Goal: Transaction & Acquisition: Purchase product/service

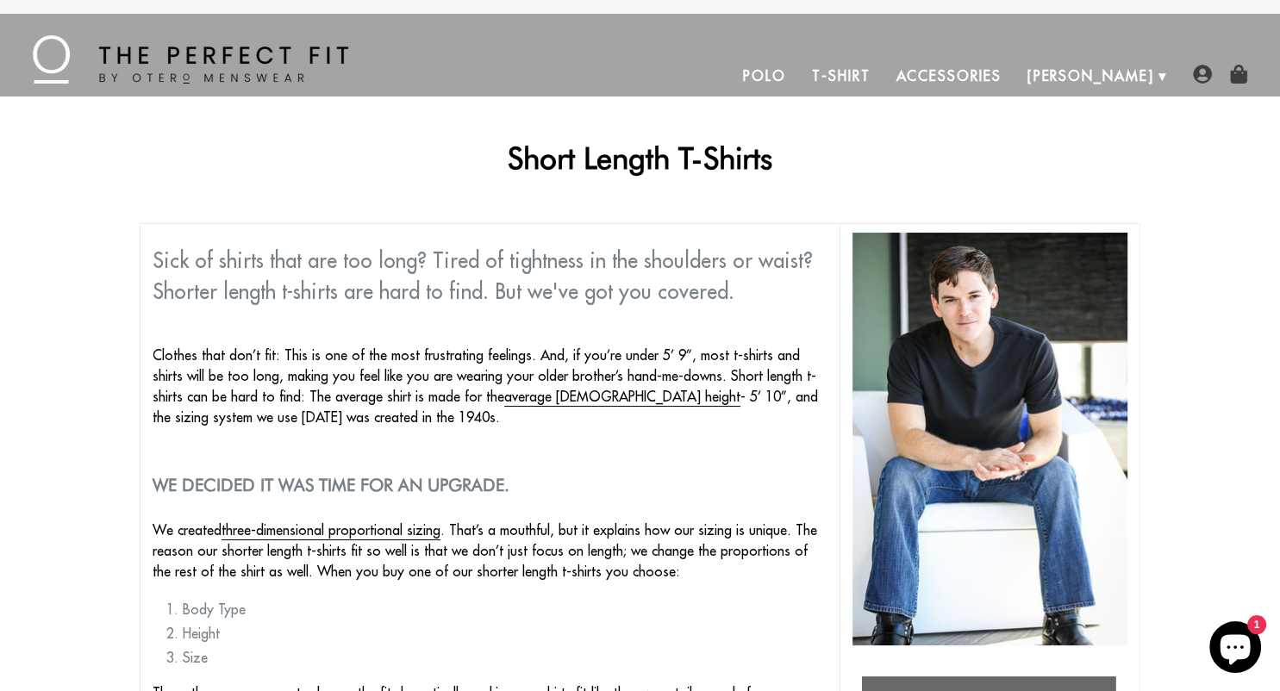
click at [882, 74] on link "T-Shirt" at bounding box center [841, 75] width 84 height 41
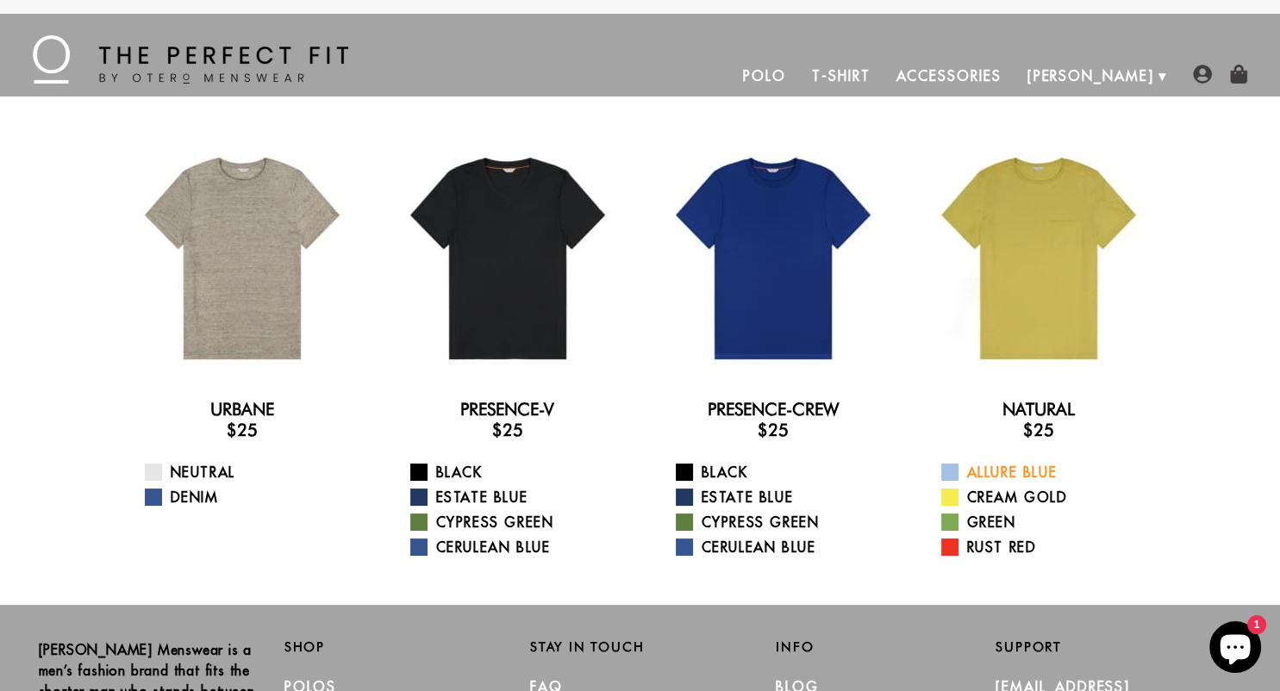
click at [955, 473] on span at bounding box center [949, 472] width 17 height 17
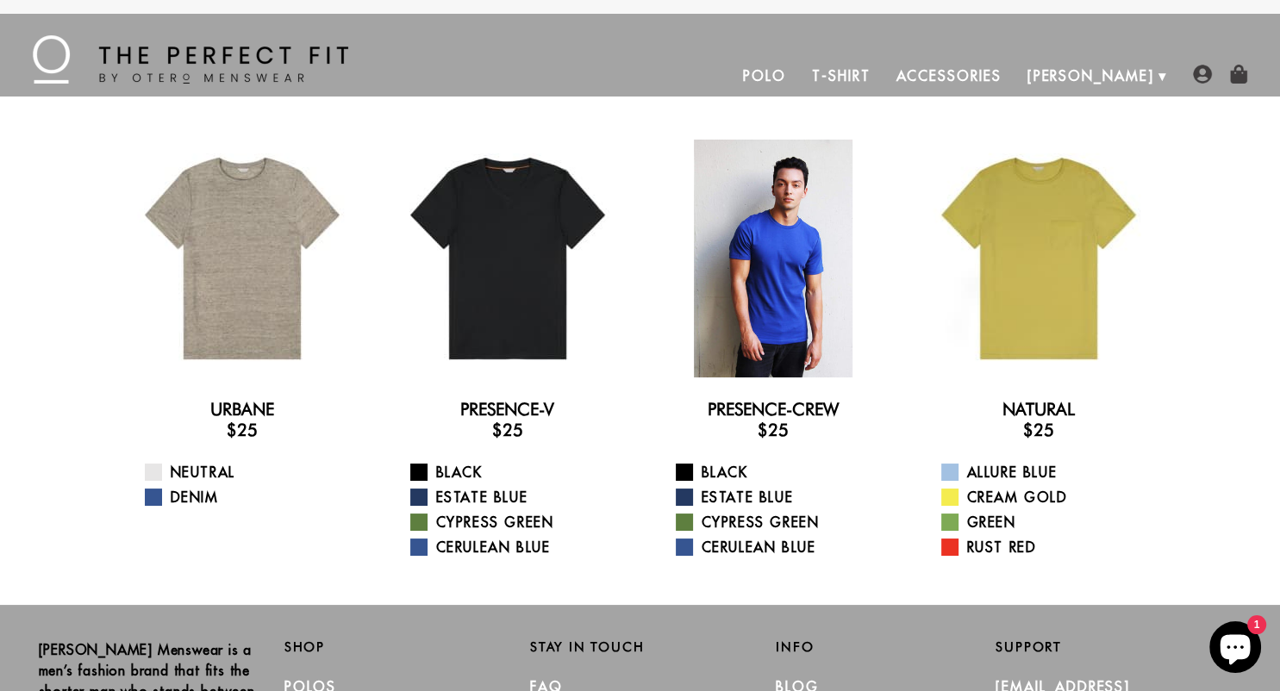
click at [769, 290] on div at bounding box center [773, 259] width 238 height 238
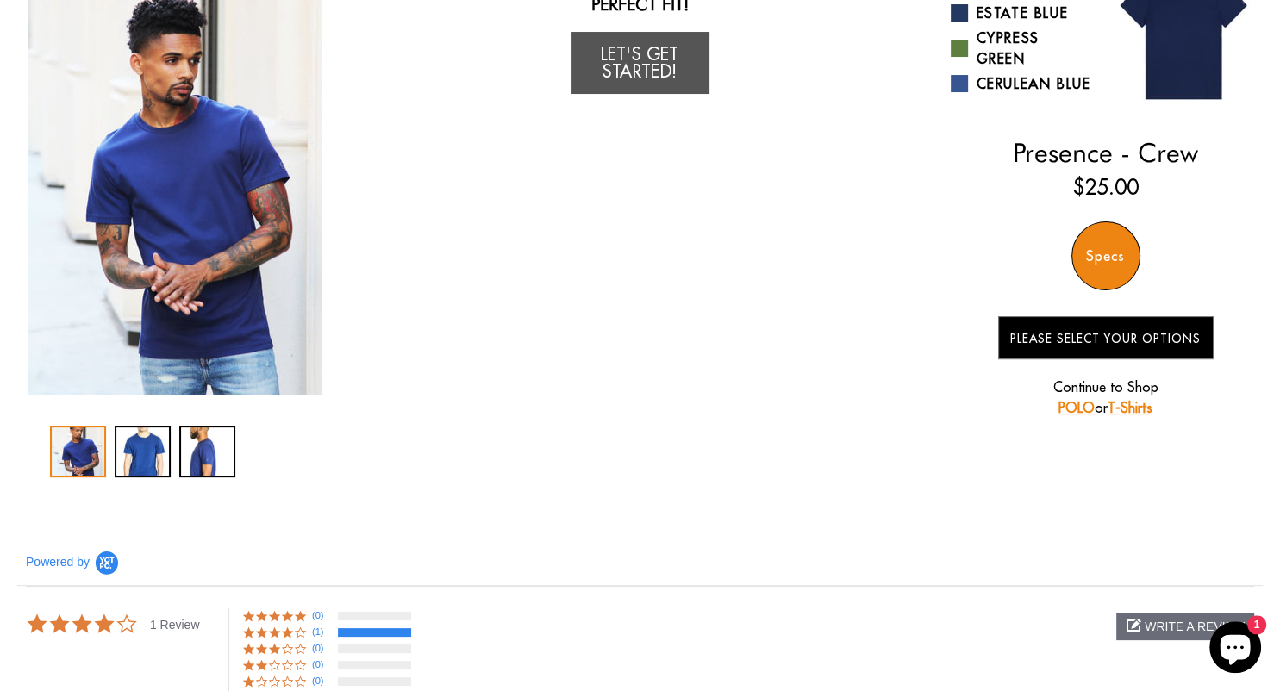
scroll to position [182, 0]
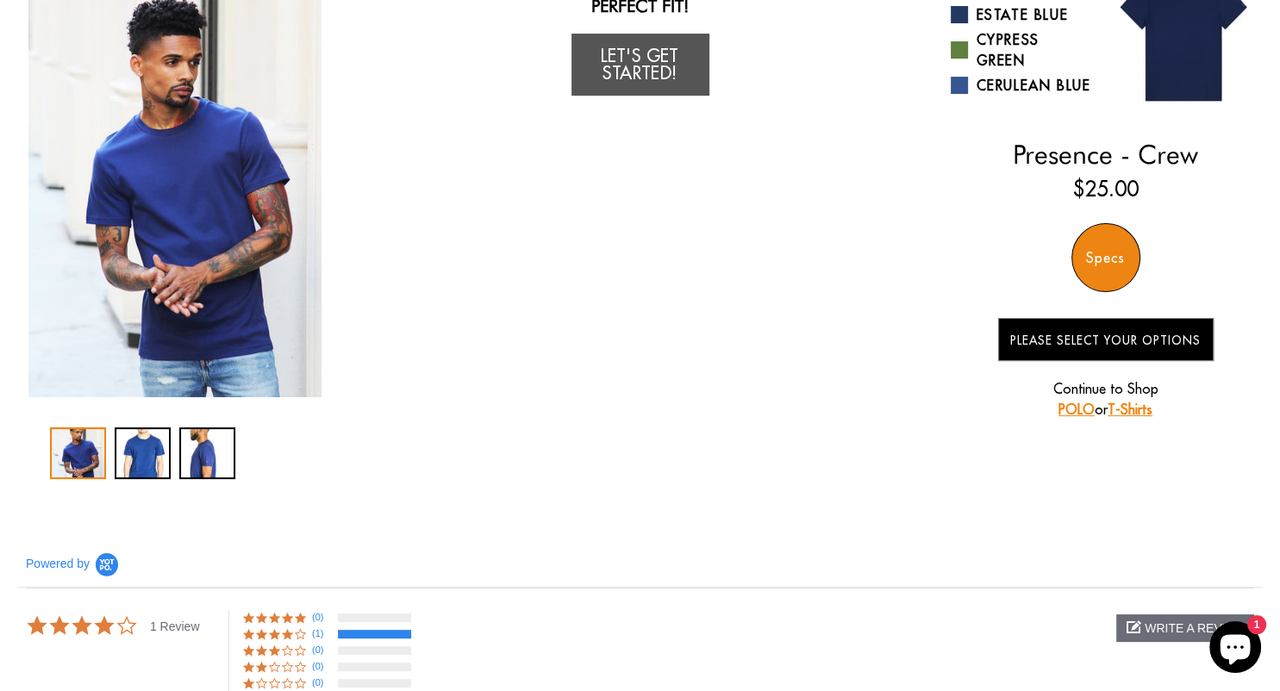
click at [1107, 266] on div "Specs" at bounding box center [1105, 257] width 69 height 69
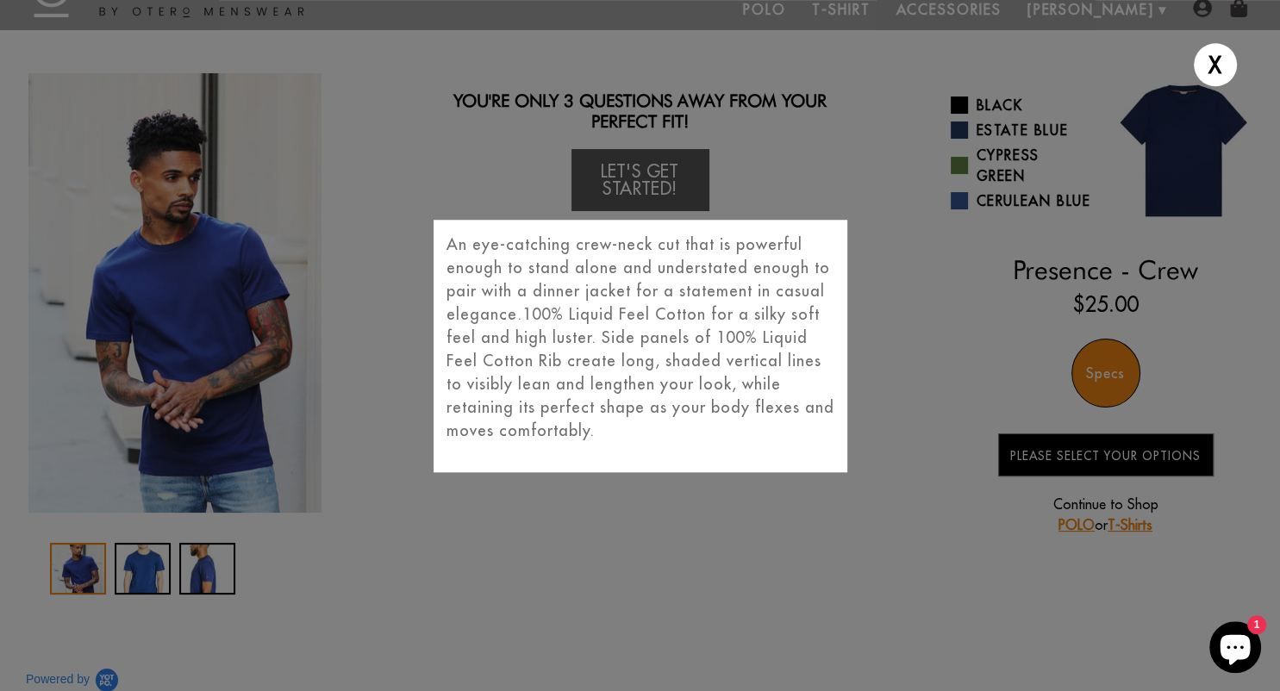
scroll to position [0, 0]
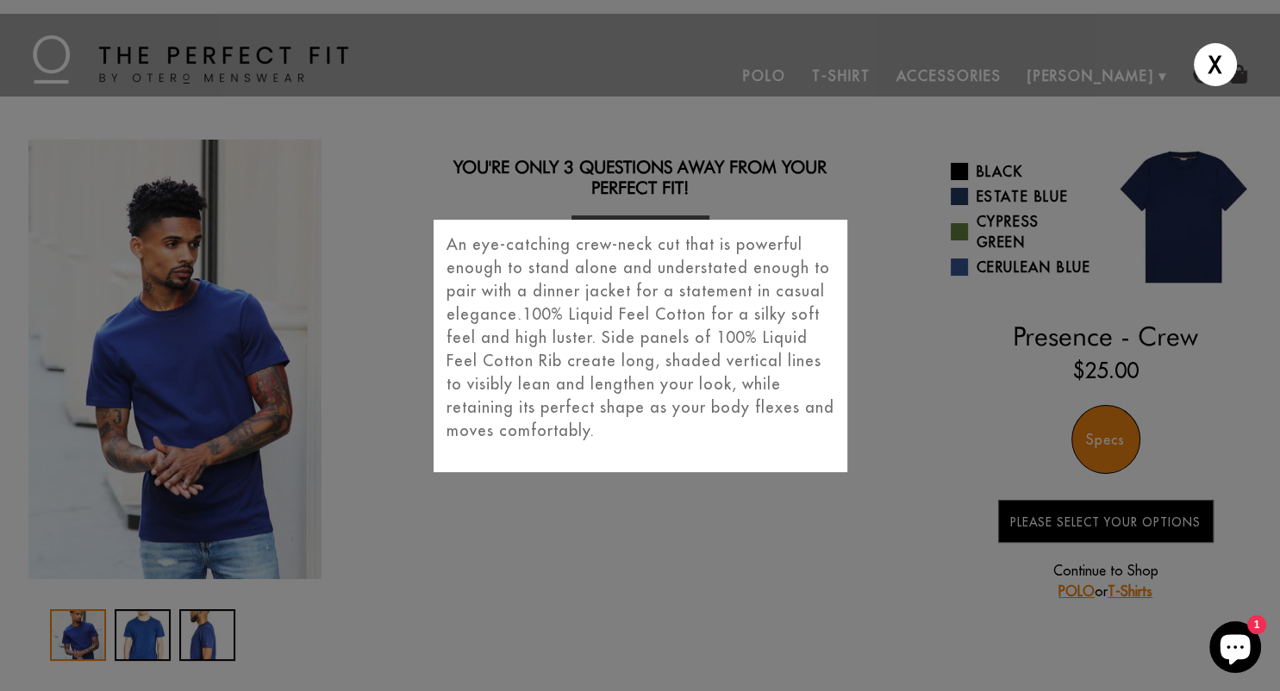
click at [1096, 447] on div "X An eye-catching crew-neck cut that is powerful enough to stand alone and unde…" at bounding box center [640, 345] width 1280 height 691
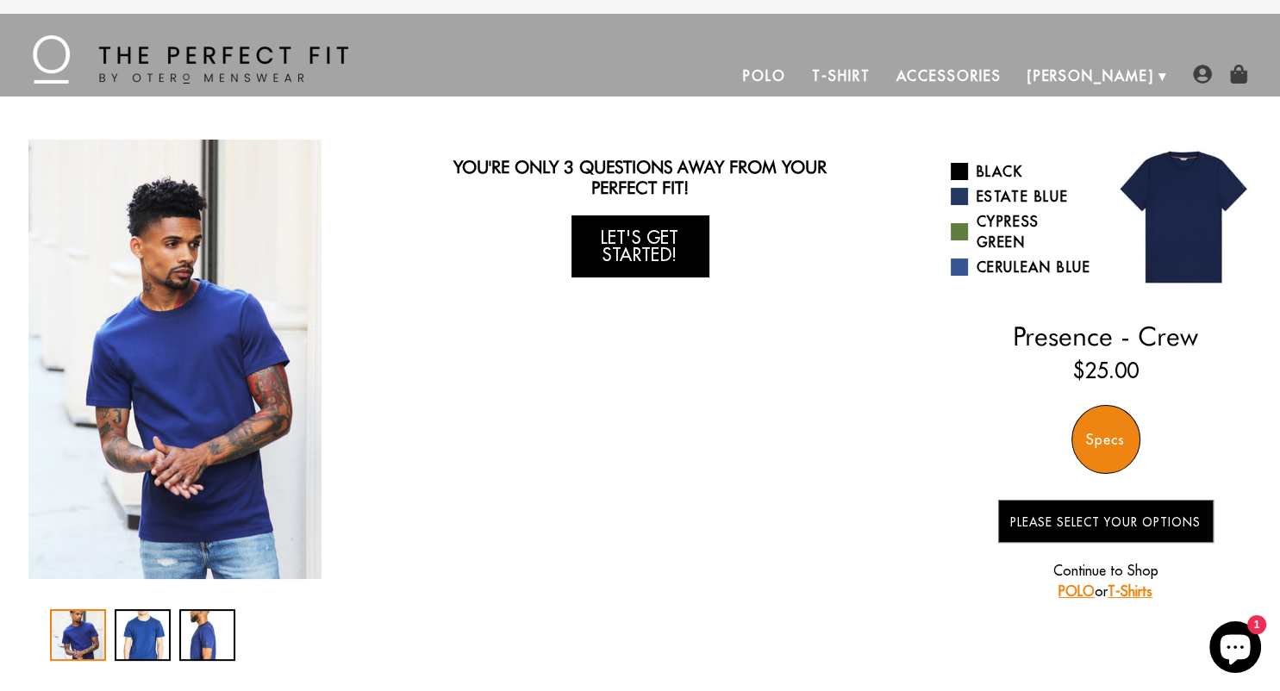
click at [646, 243] on link "Let's Get Started!" at bounding box center [640, 246] width 138 height 62
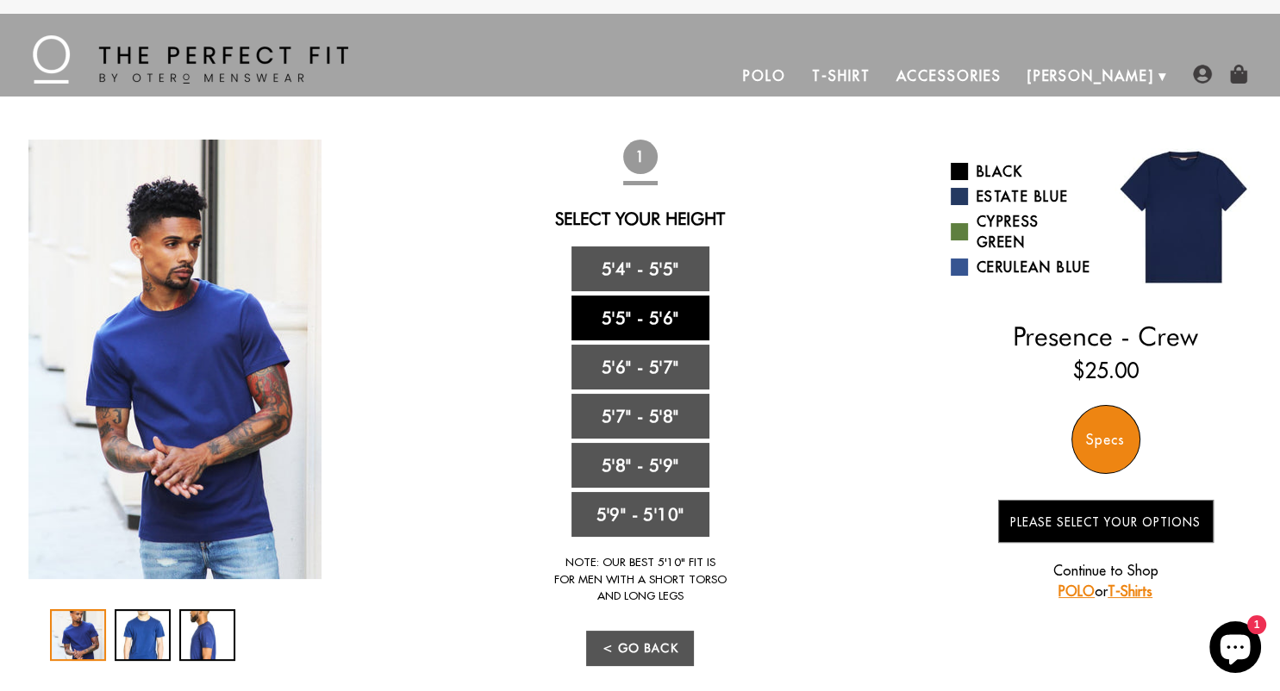
click at [638, 302] on link "5'5" - 5'6"" at bounding box center [640, 318] width 138 height 45
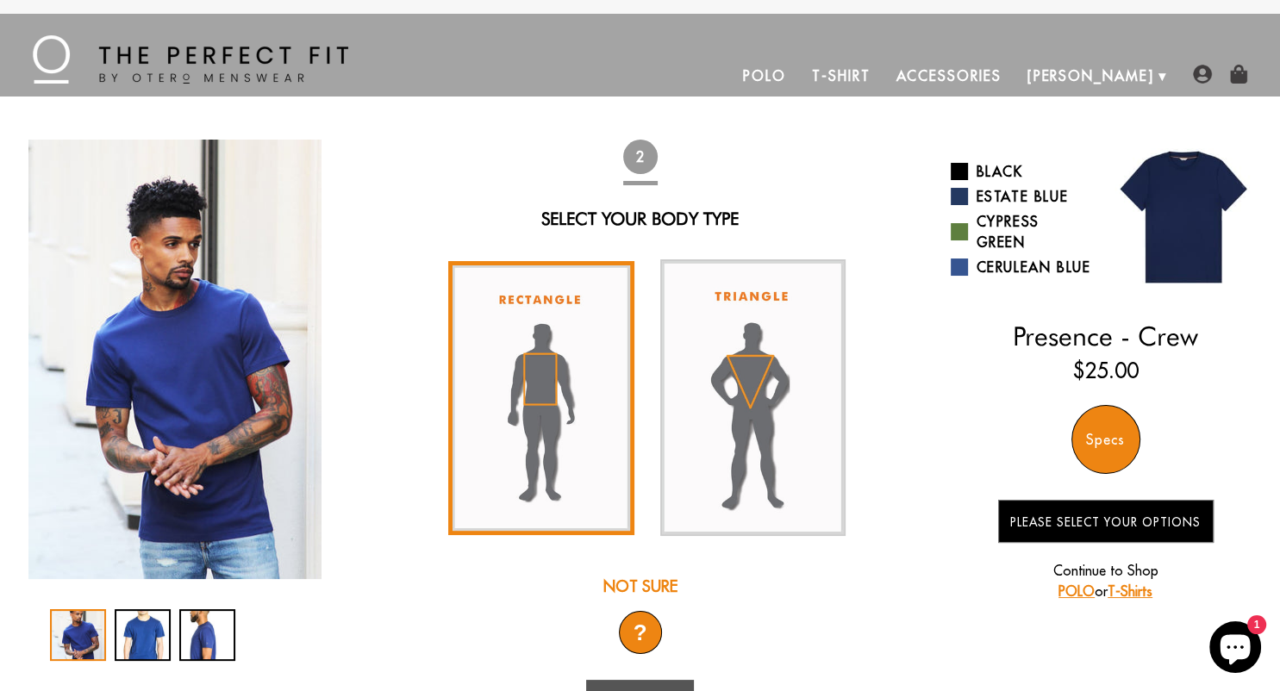
click at [542, 352] on img at bounding box center [541, 398] width 186 height 274
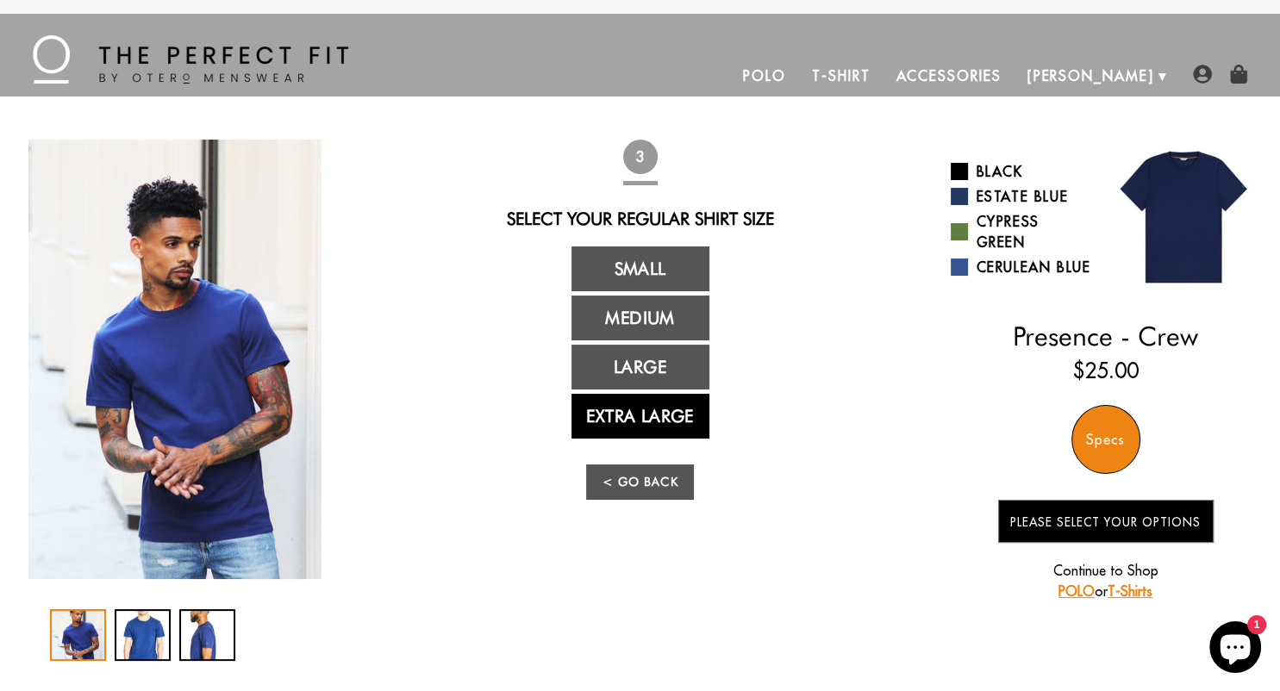
click at [640, 414] on link "Extra Large" at bounding box center [640, 416] width 138 height 45
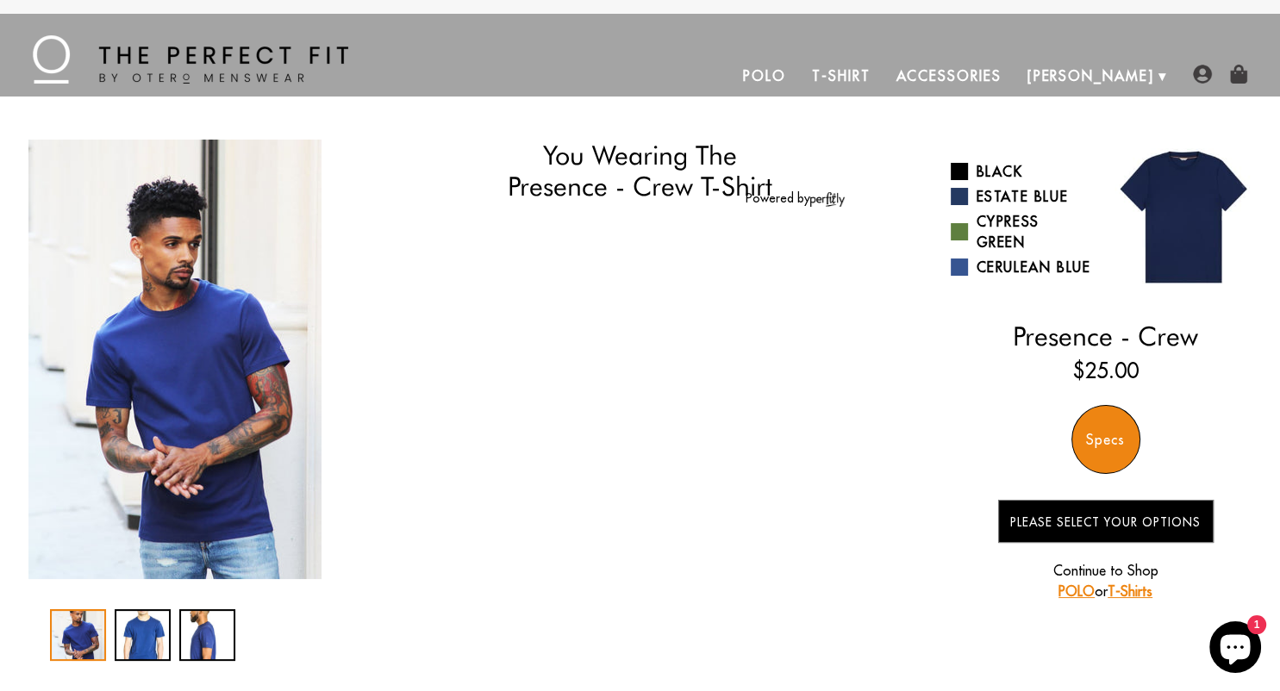
select select "55-56"
select select "XL"
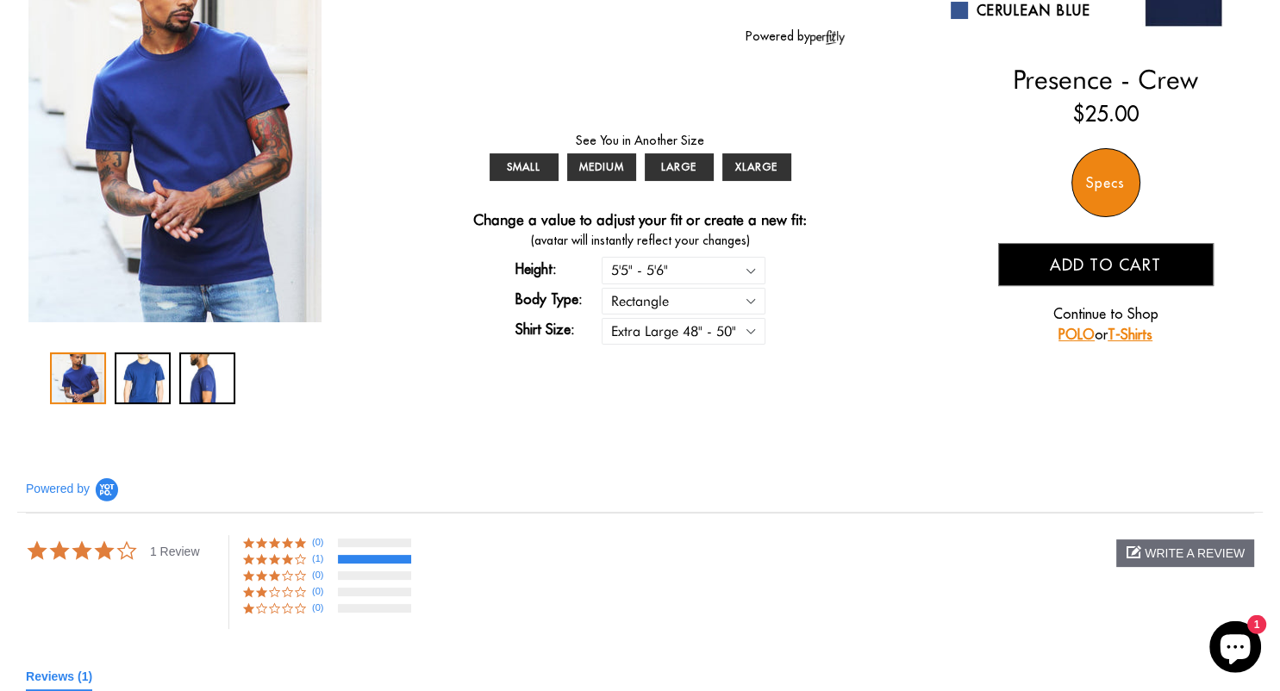
scroll to position [272, 0]
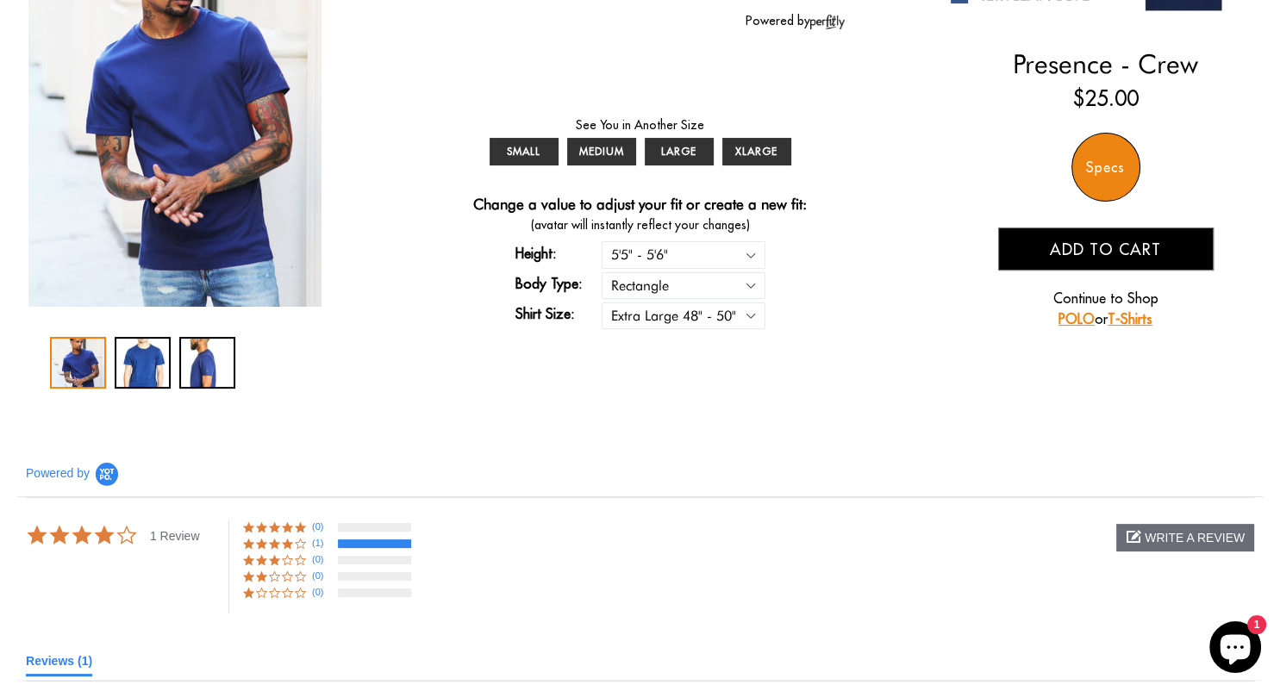
click at [80, 371] on div "1 / 3" at bounding box center [78, 363] width 56 height 52
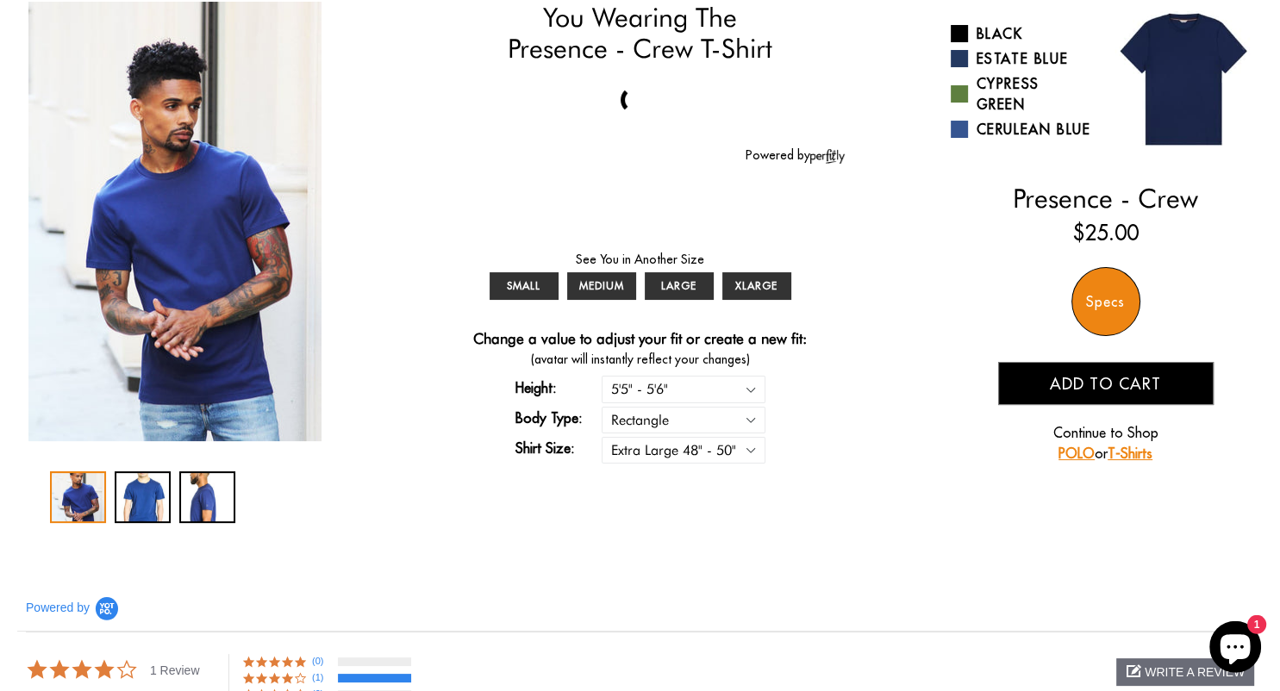
scroll to position [90, 0]
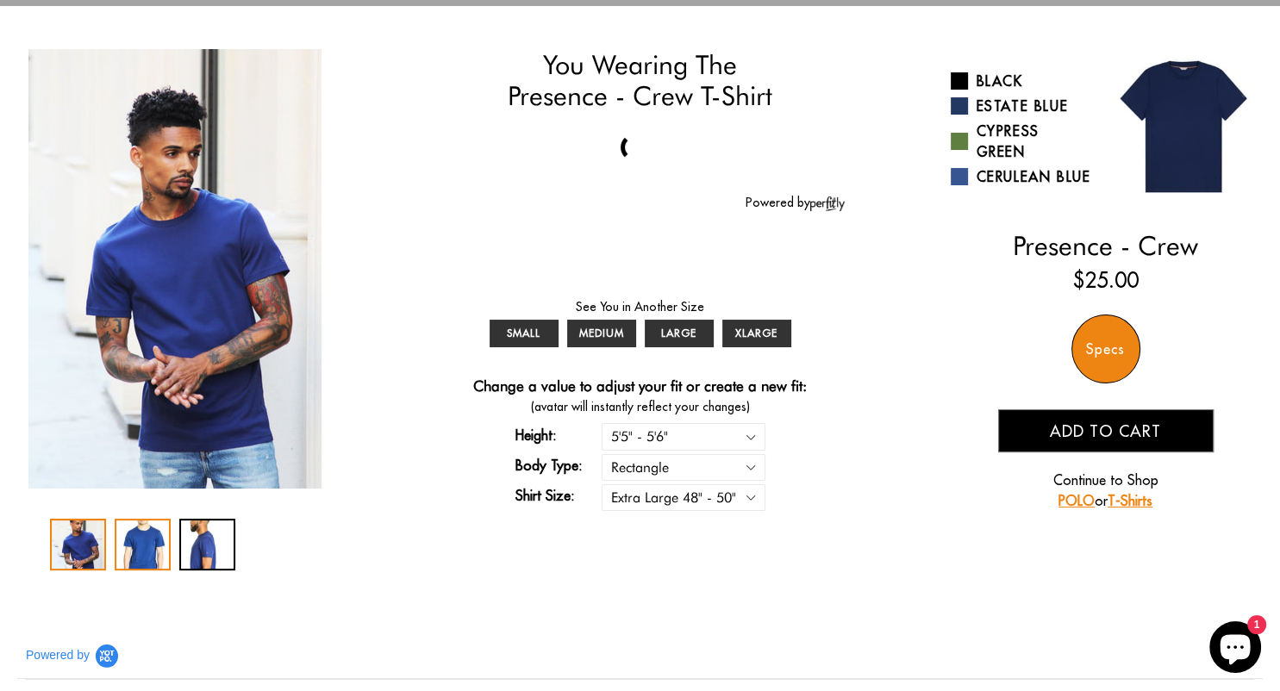
click at [140, 543] on div "2 / 3" at bounding box center [143, 545] width 56 height 52
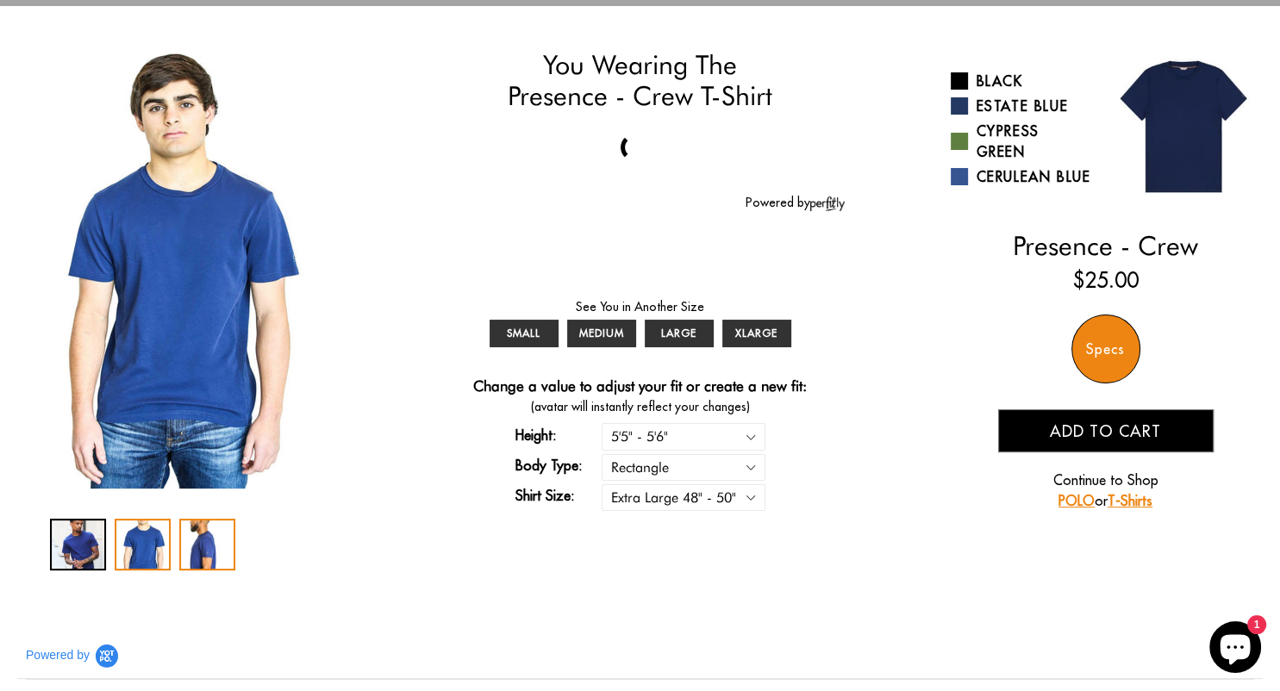
click at [209, 545] on div "3 / 3" at bounding box center [207, 545] width 56 height 52
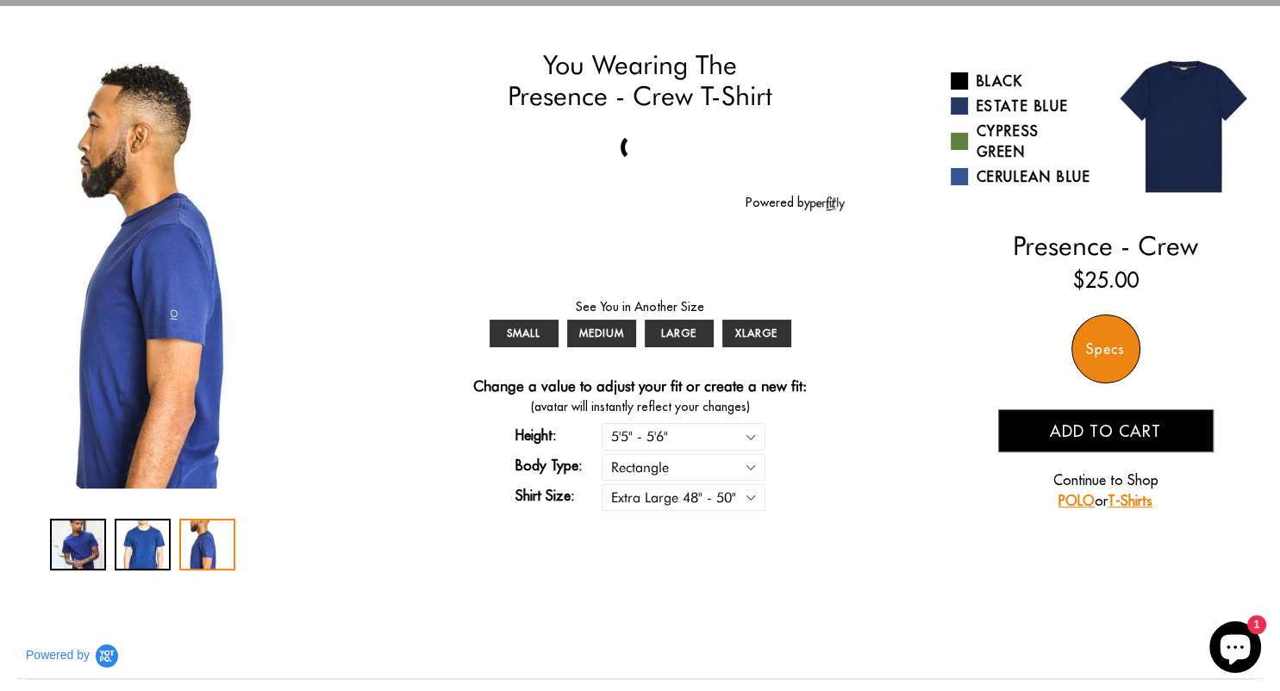
scroll to position [0, 0]
